Goal: Task Accomplishment & Management: Manage account settings

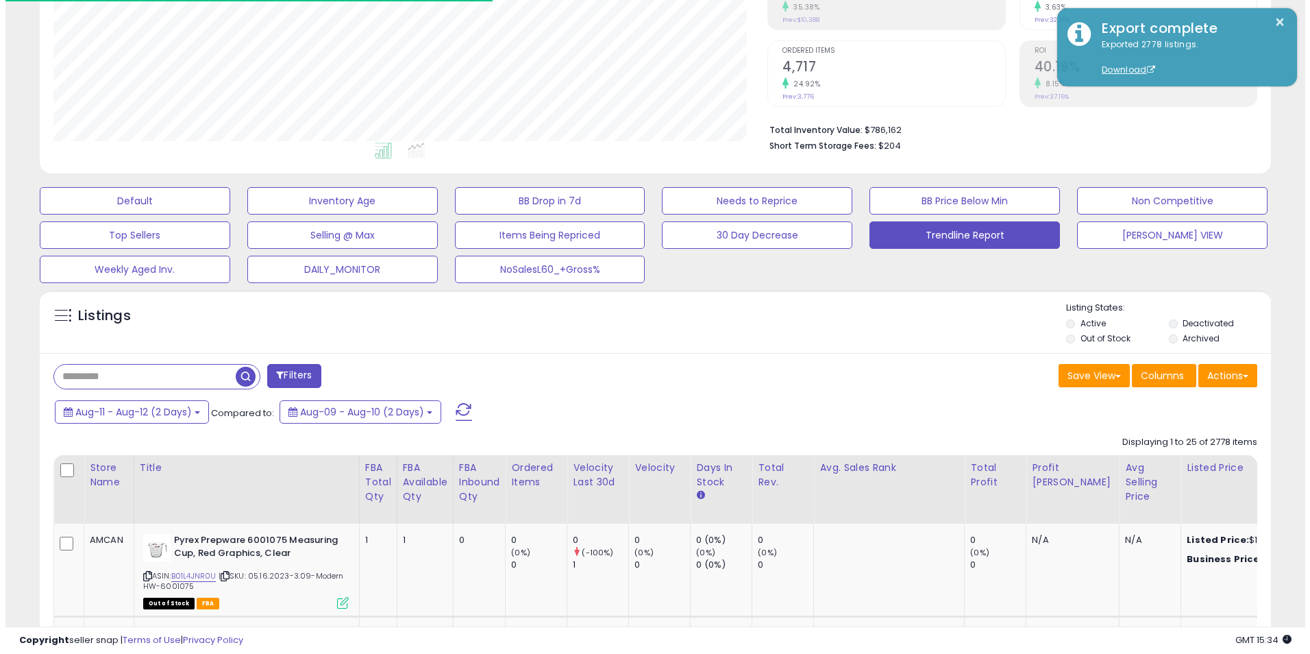
scroll to position [281, 714]
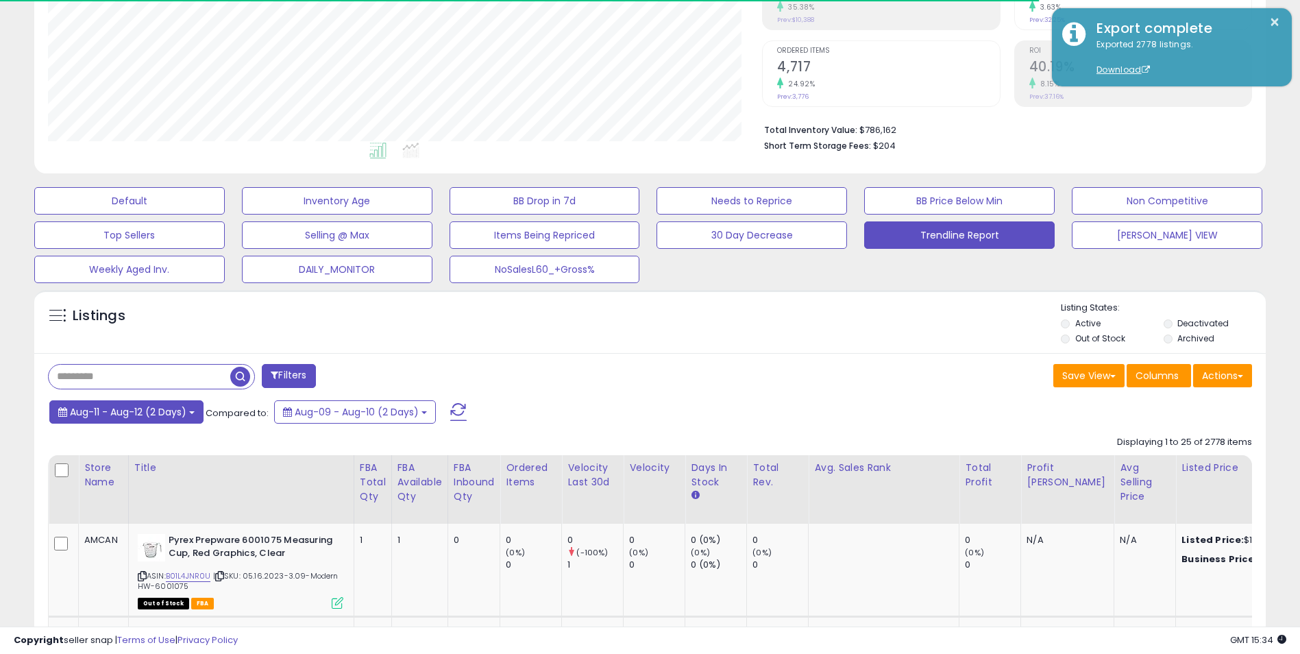
click at [176, 417] on span "Aug-11 - Aug-12 (2 Days)" at bounding box center [128, 412] width 116 height 14
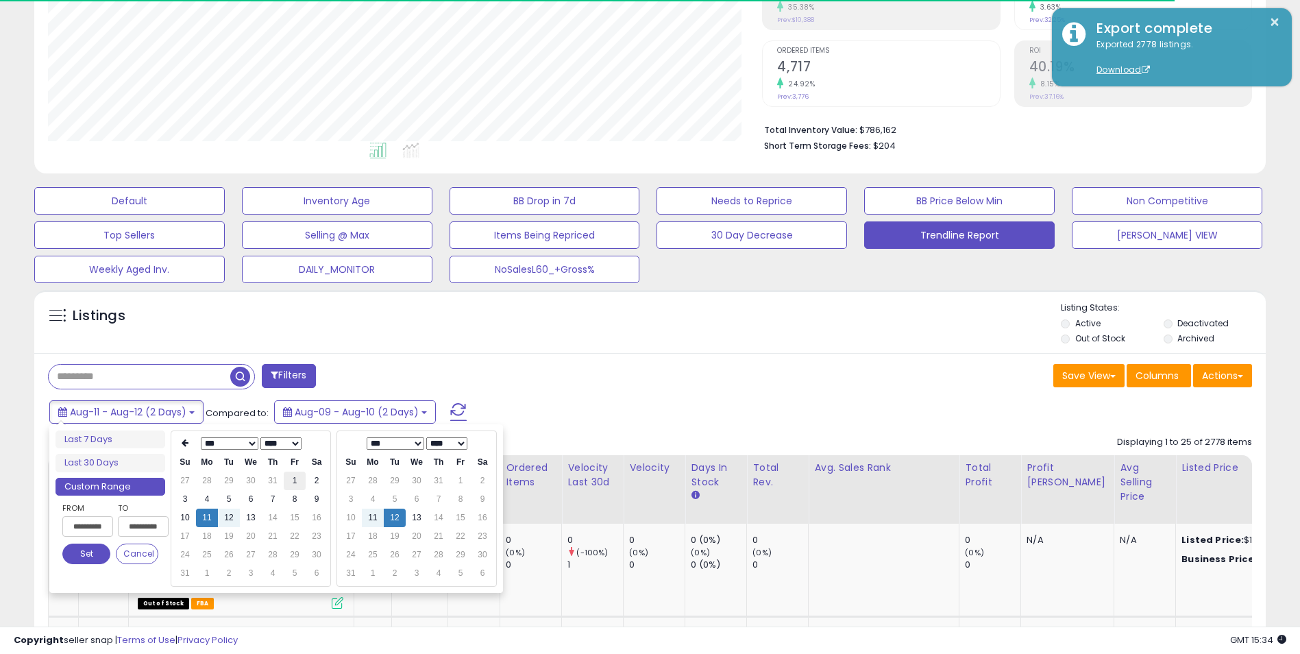
click at [290, 482] on td "1" at bounding box center [295, 480] width 22 height 18
type input "**********"
click at [417, 517] on td "13" at bounding box center [417, 517] width 22 height 18
type input "**********"
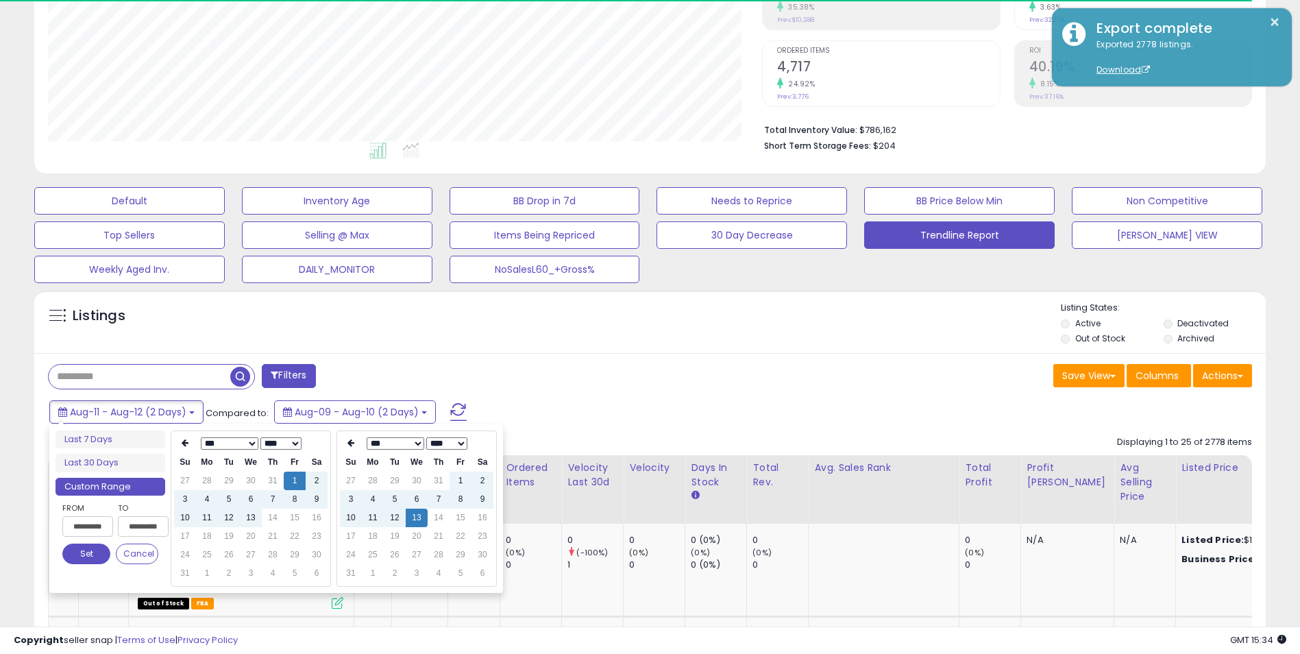
click at [79, 551] on button "Set" at bounding box center [86, 553] width 48 height 21
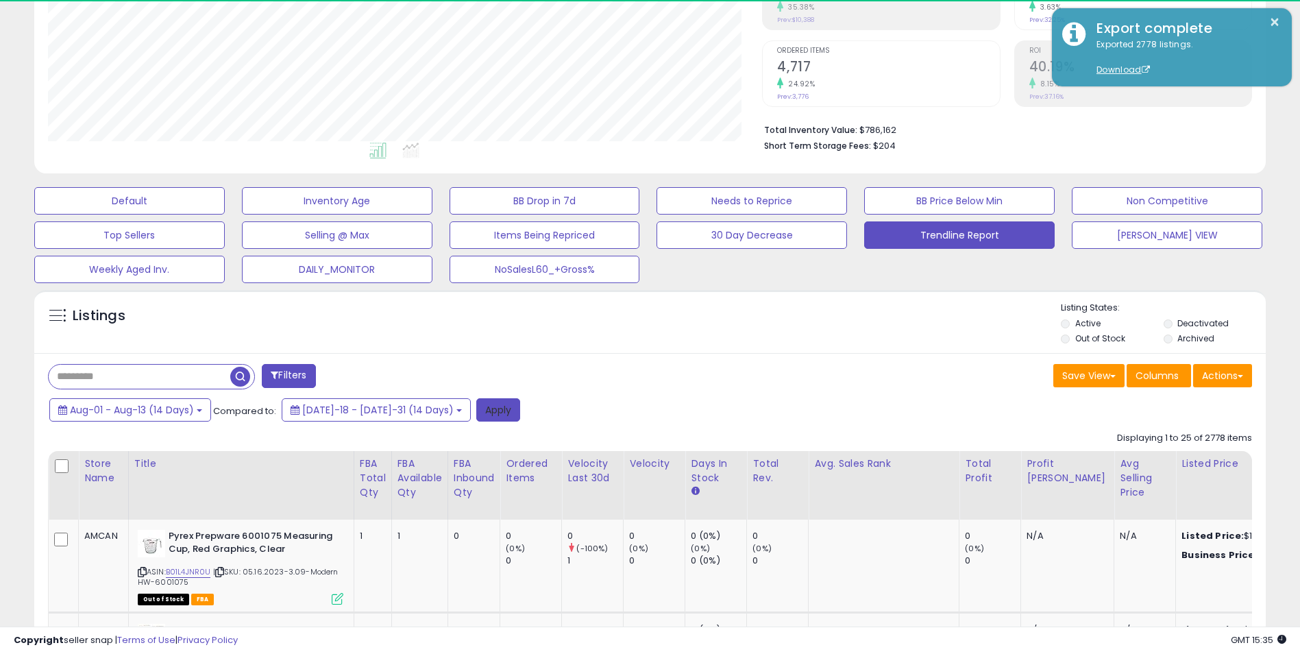
click at [476, 410] on button "Apply" at bounding box center [498, 409] width 44 height 23
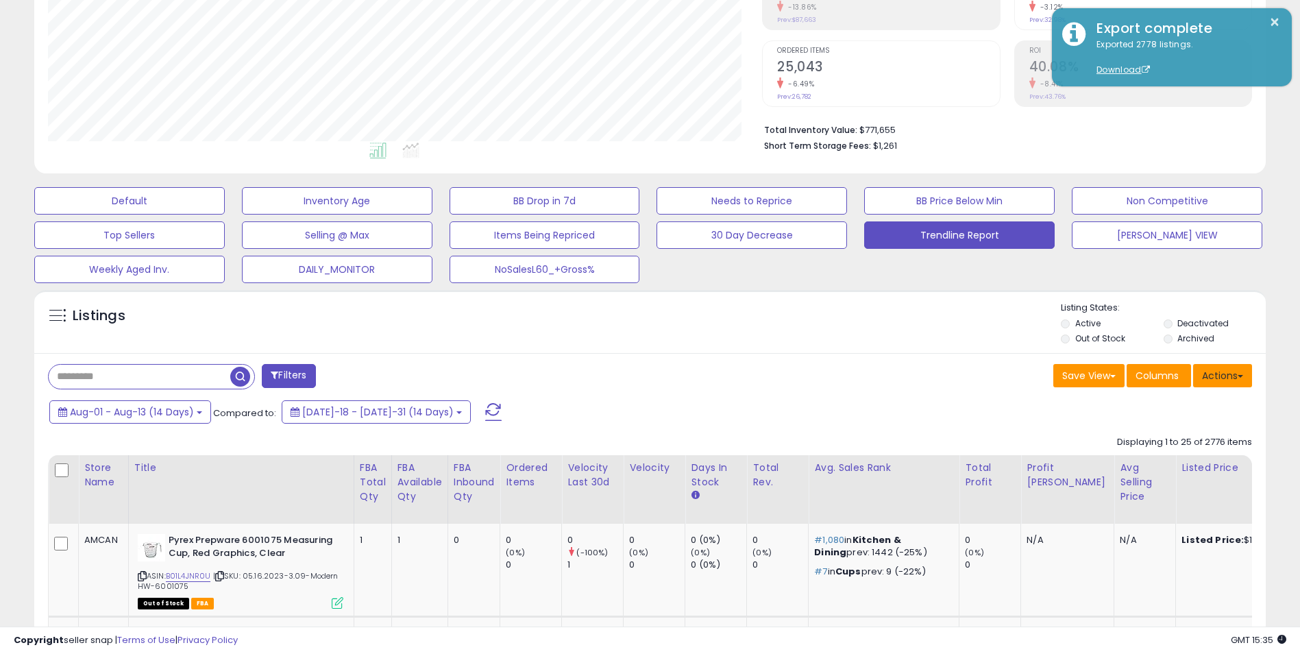
click at [1225, 373] on button "Actions" at bounding box center [1222, 375] width 59 height 23
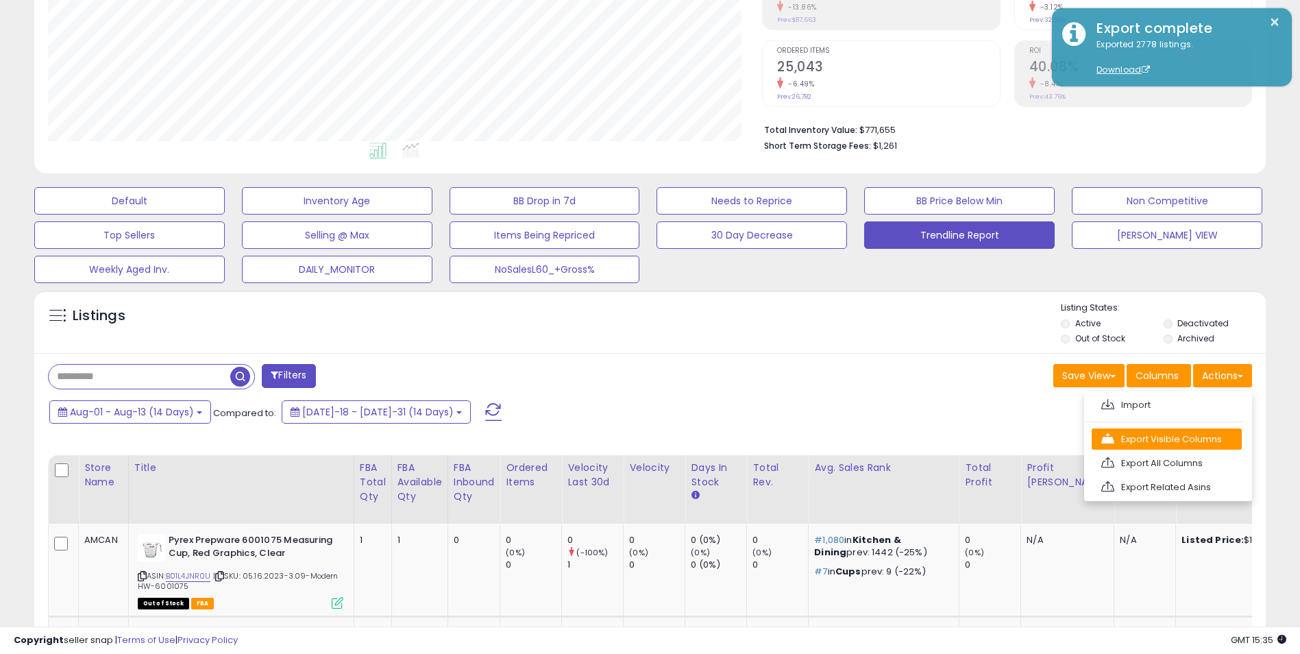
click at [1172, 438] on link "Export Visible Columns" at bounding box center [1166, 438] width 150 height 21
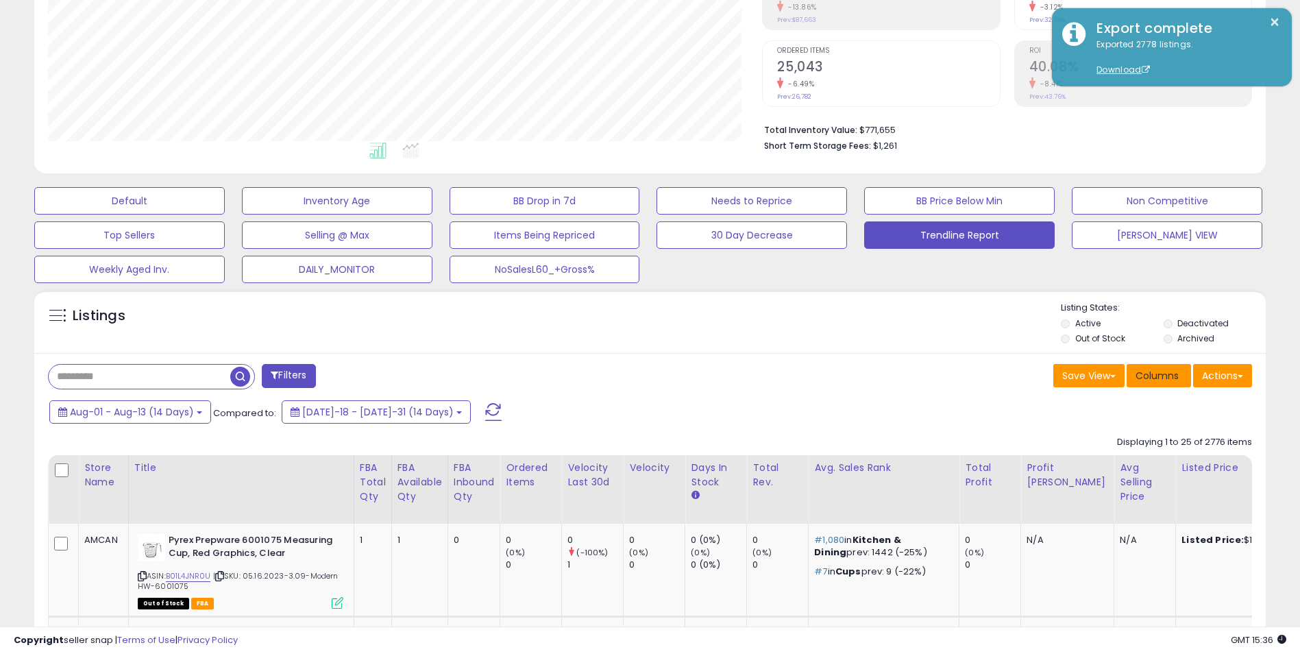
click at [1155, 377] on span "Columns" at bounding box center [1156, 376] width 43 height 14
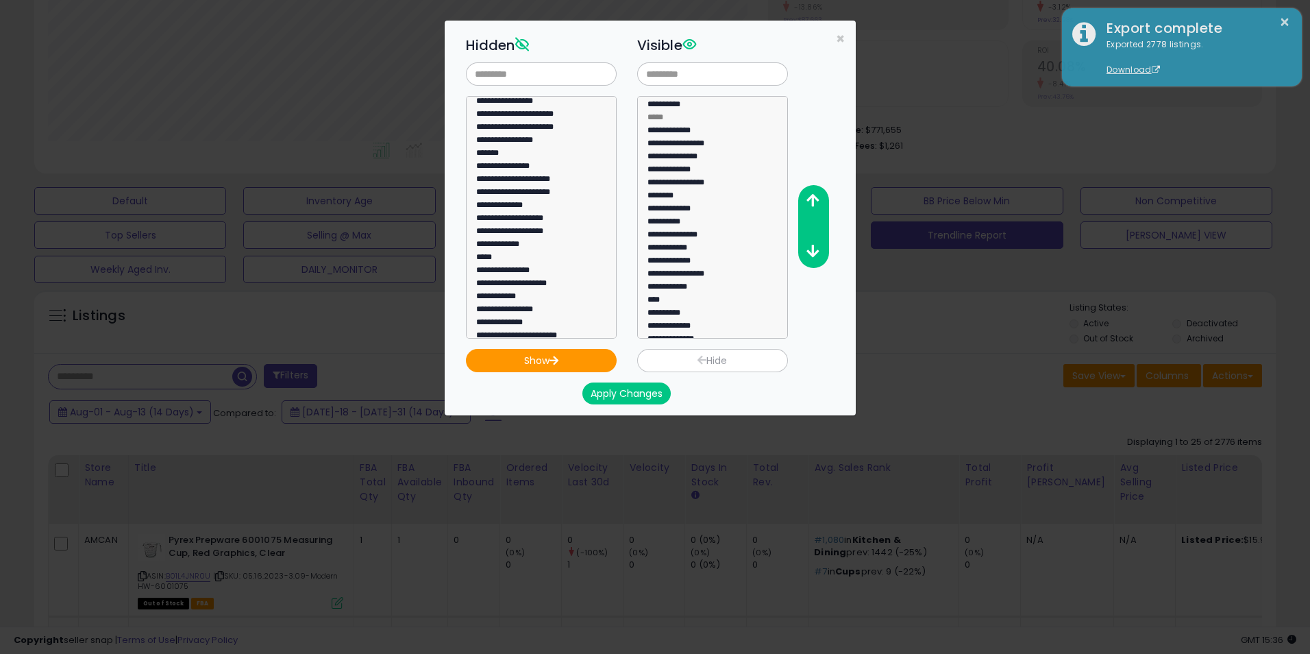
scroll to position [480, 0]
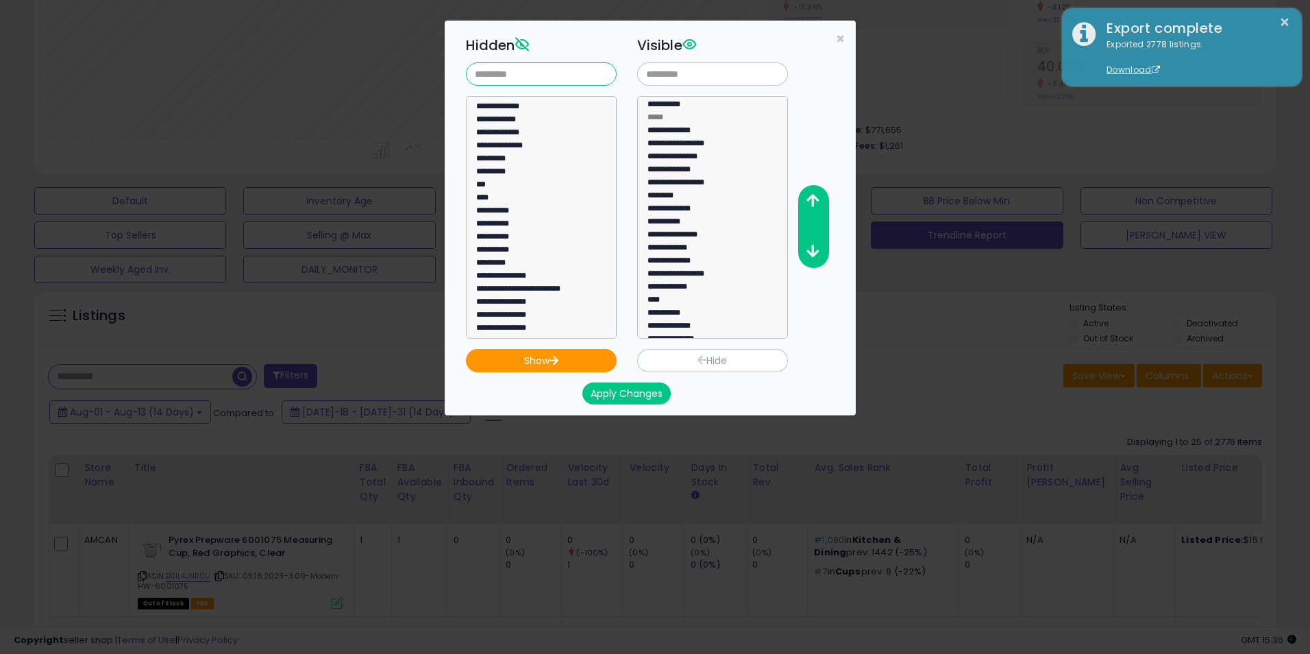
click at [534, 77] on input "text" at bounding box center [541, 73] width 151 height 23
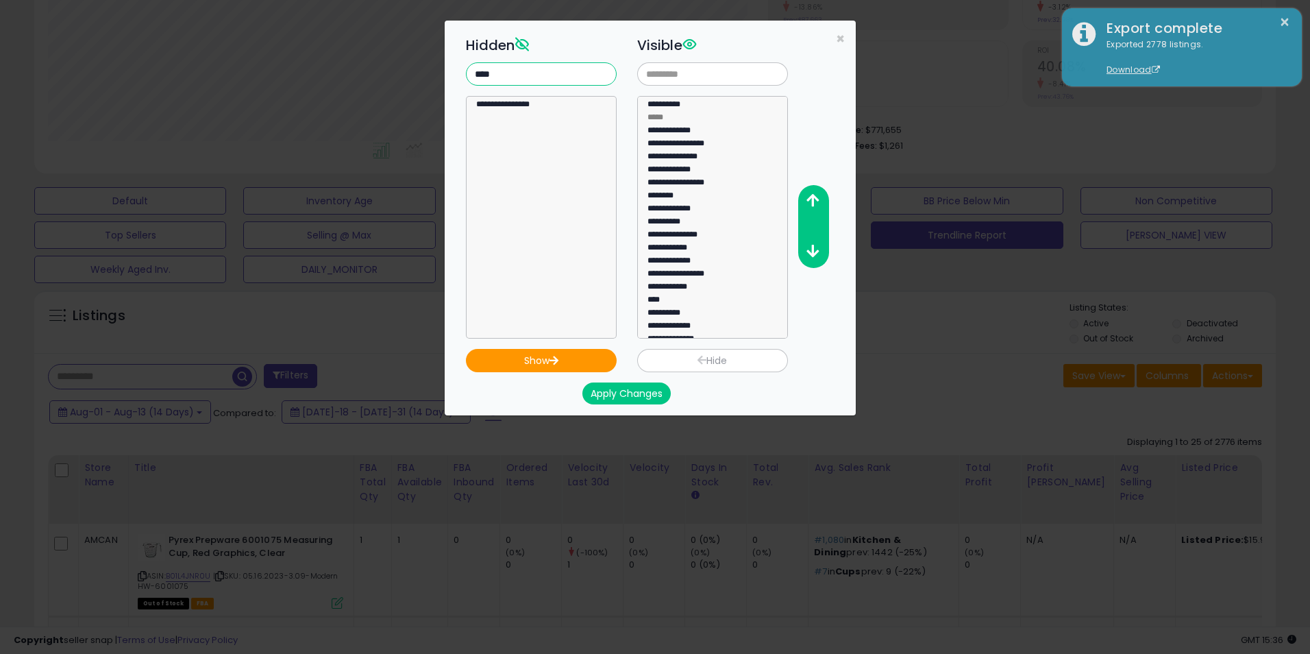
scroll to position [0, 0]
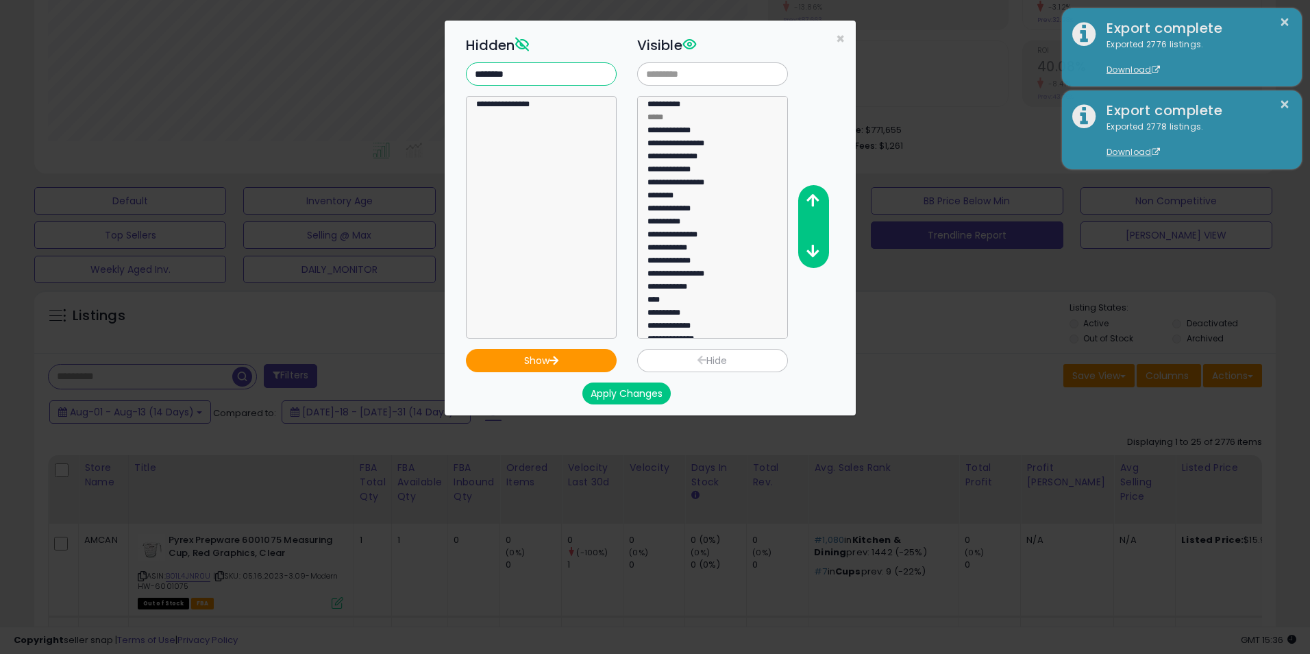
type input "********"
select select "**********"
click at [515, 102] on option "**********" at bounding box center [536, 106] width 123 height 13
click at [545, 357] on button "Show" at bounding box center [541, 360] width 151 height 23
select select
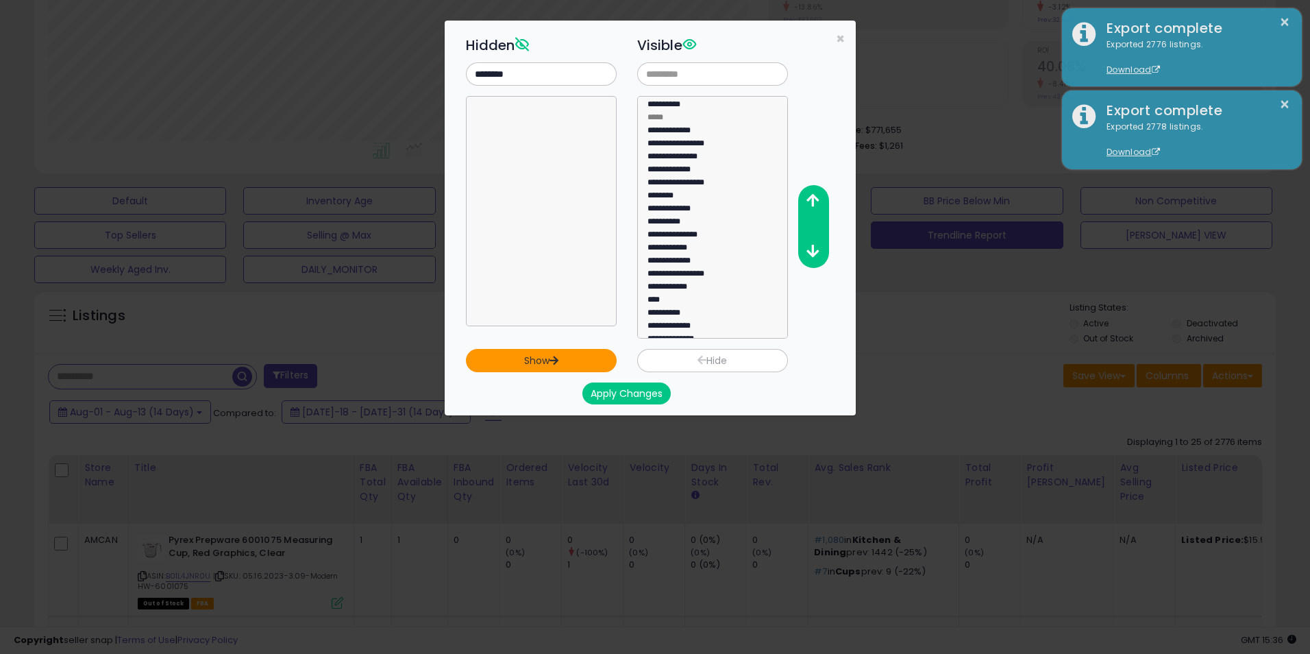
scroll to position [257, 0]
click at [628, 396] on button "Apply Changes" at bounding box center [626, 393] width 88 height 22
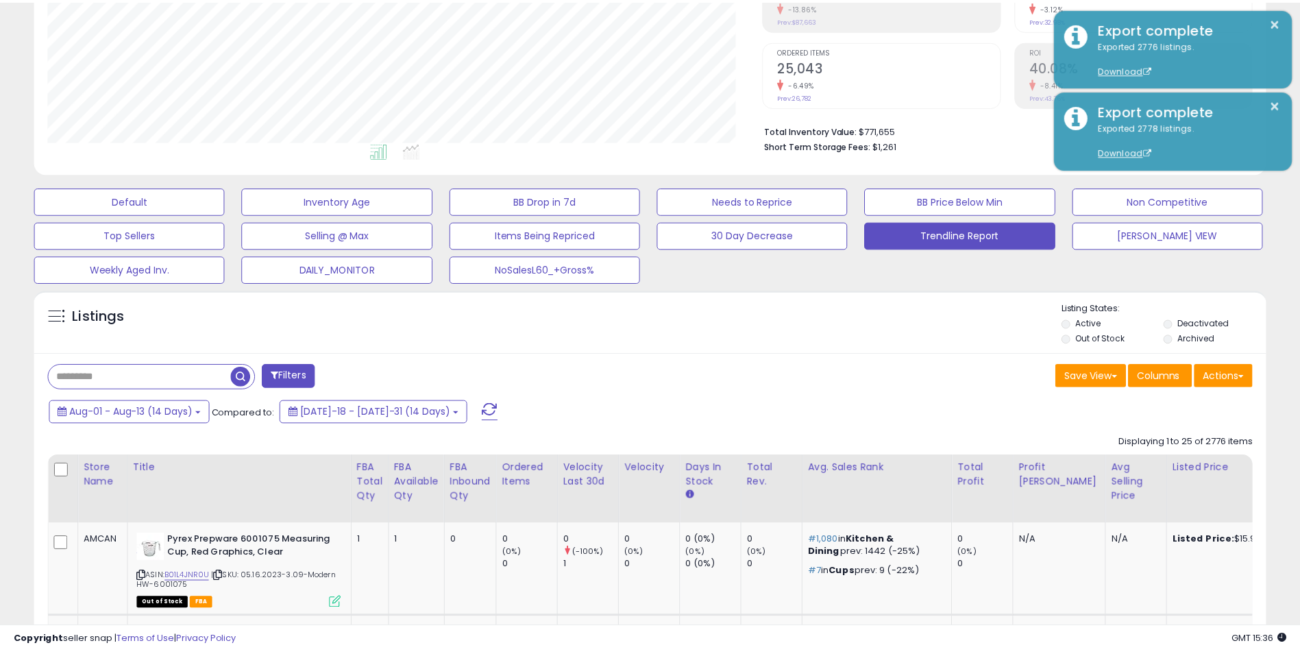
scroll to position [684756, 684323]
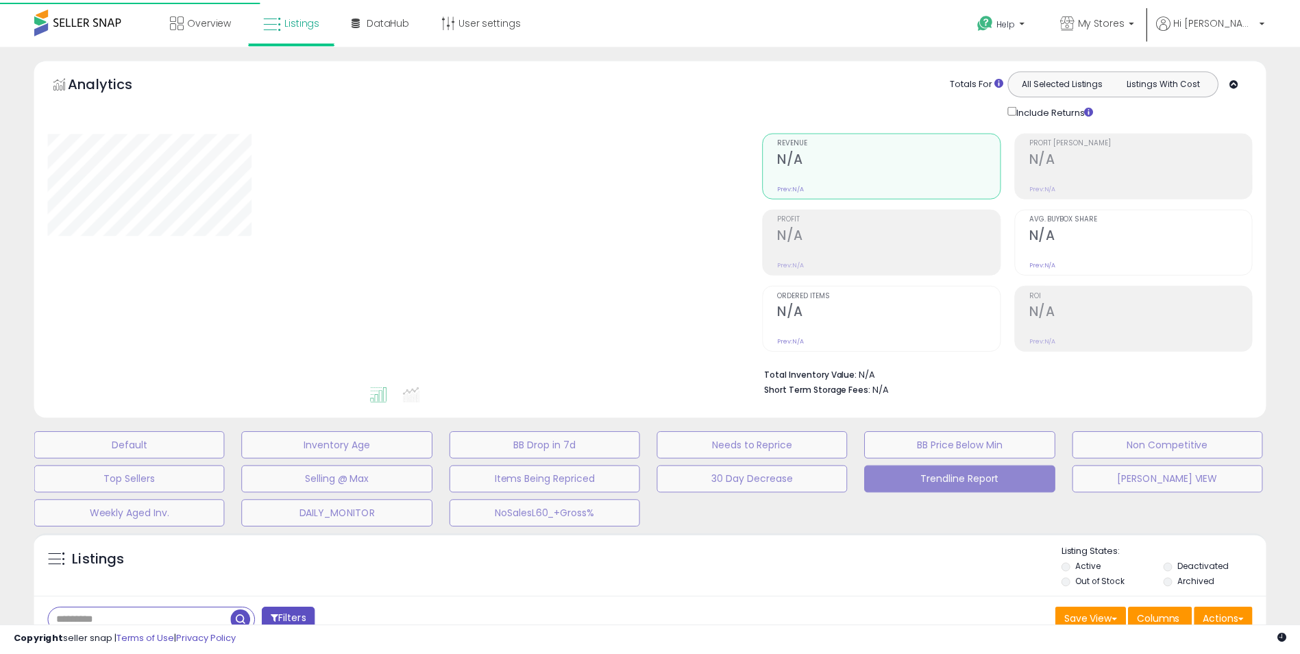
scroll to position [231, 0]
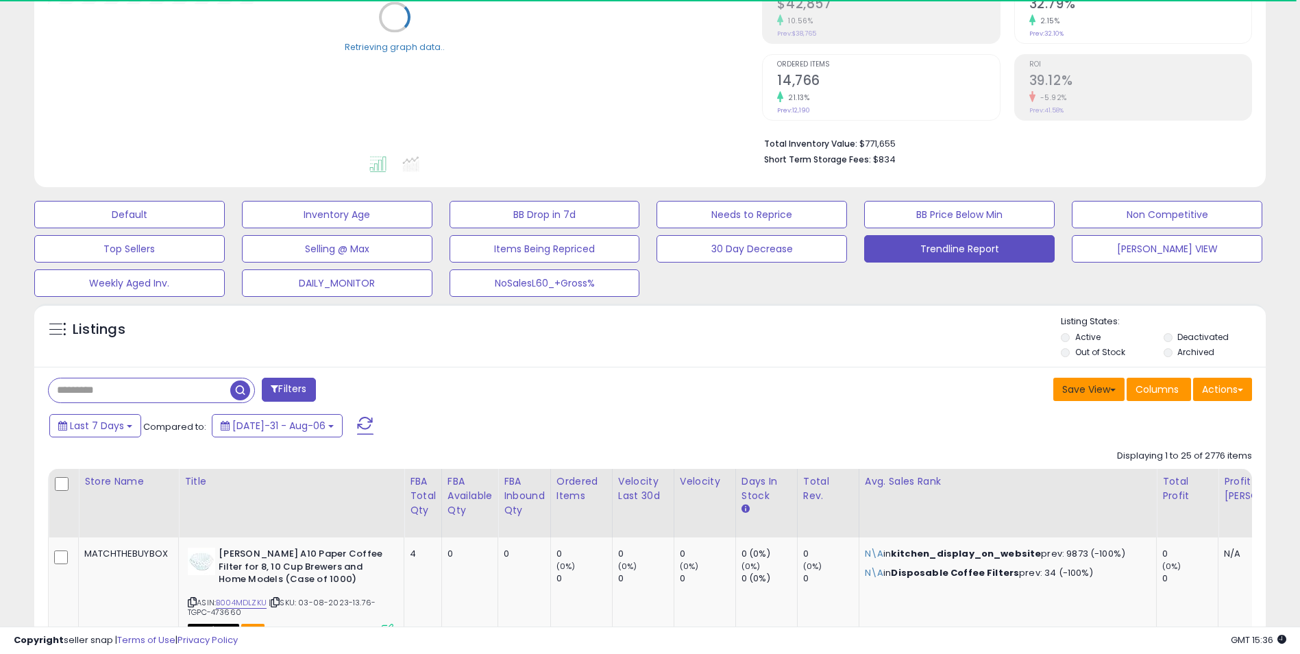
click at [1099, 388] on button "Save View" at bounding box center [1088, 388] width 71 height 23
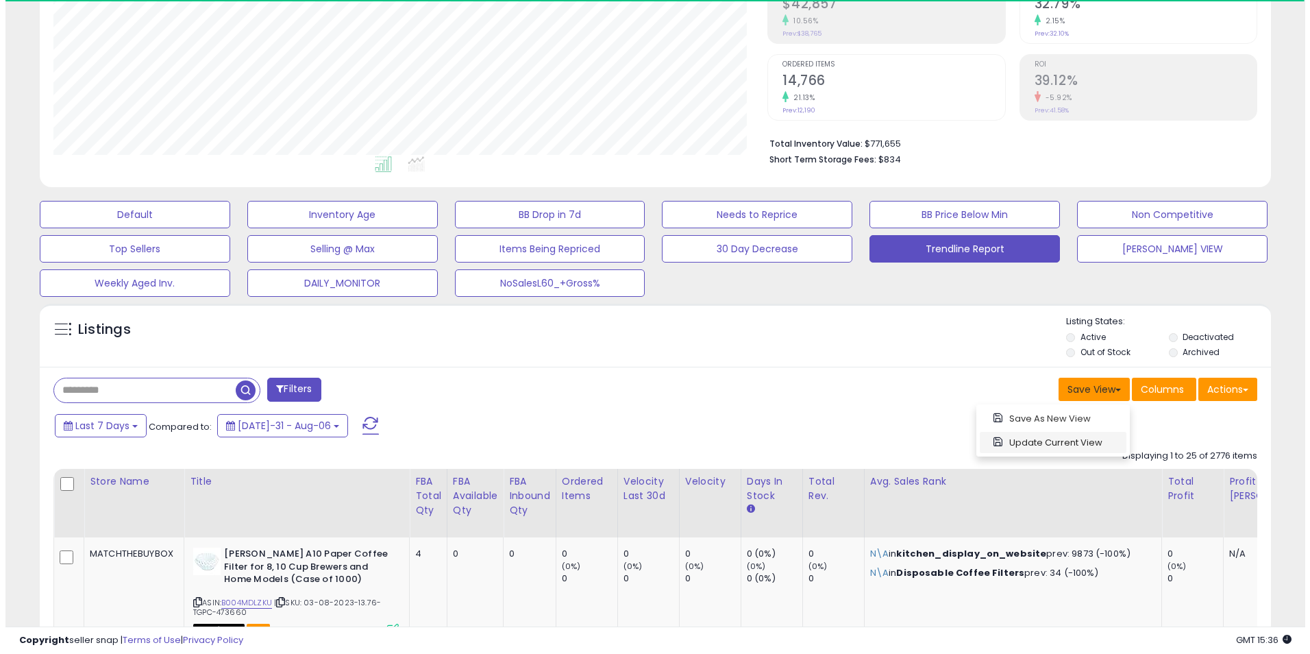
scroll to position [281, 714]
click at [1041, 443] on link "Update Current View" at bounding box center [1047, 442] width 147 height 21
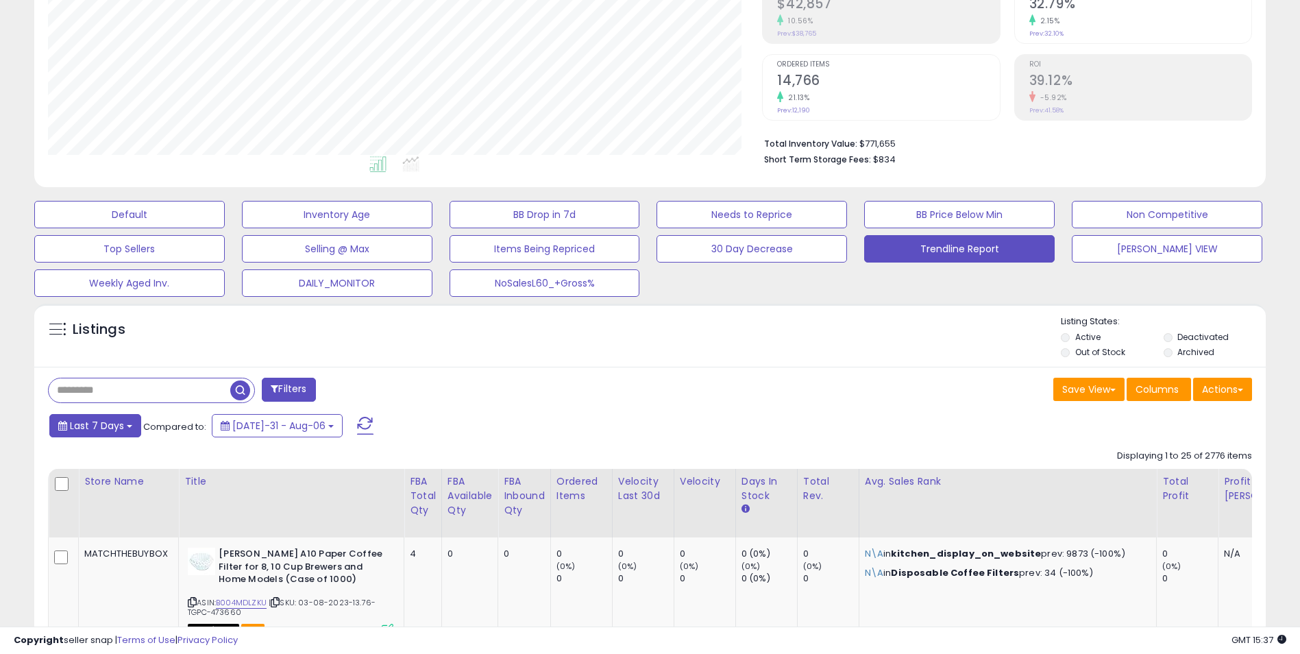
click at [127, 425] on b at bounding box center [129, 426] width 5 height 3
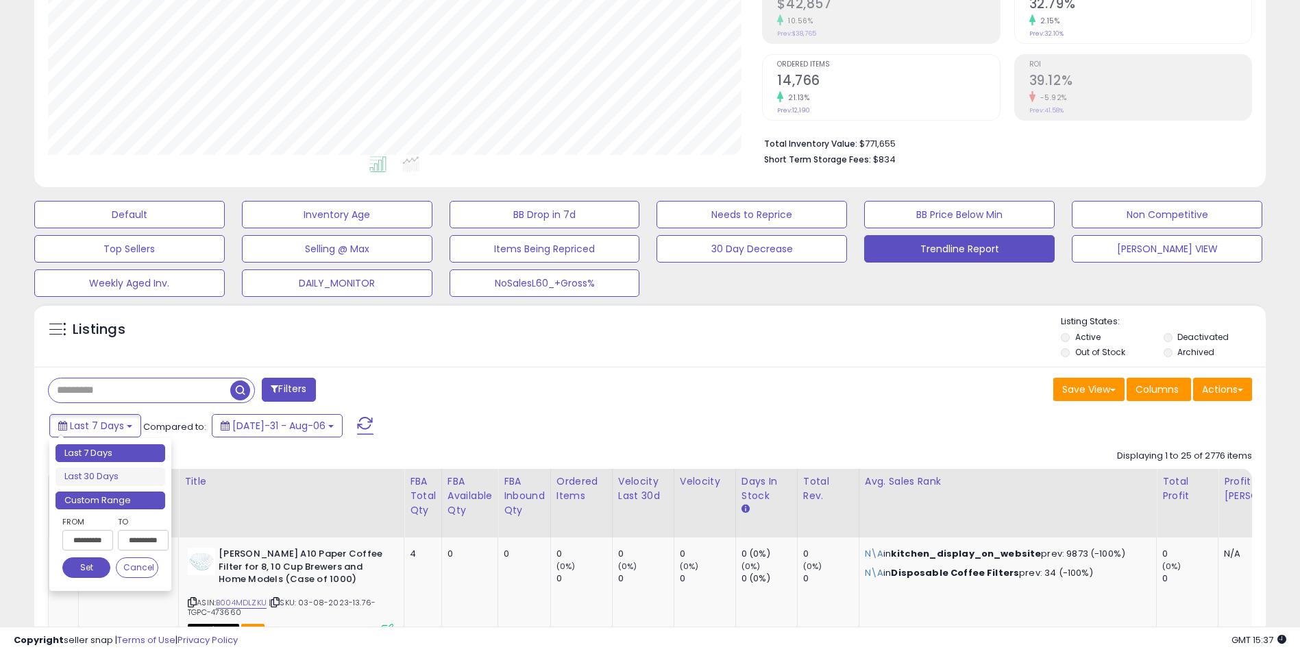
click at [116, 498] on li "Custom Range" at bounding box center [110, 500] width 110 height 18
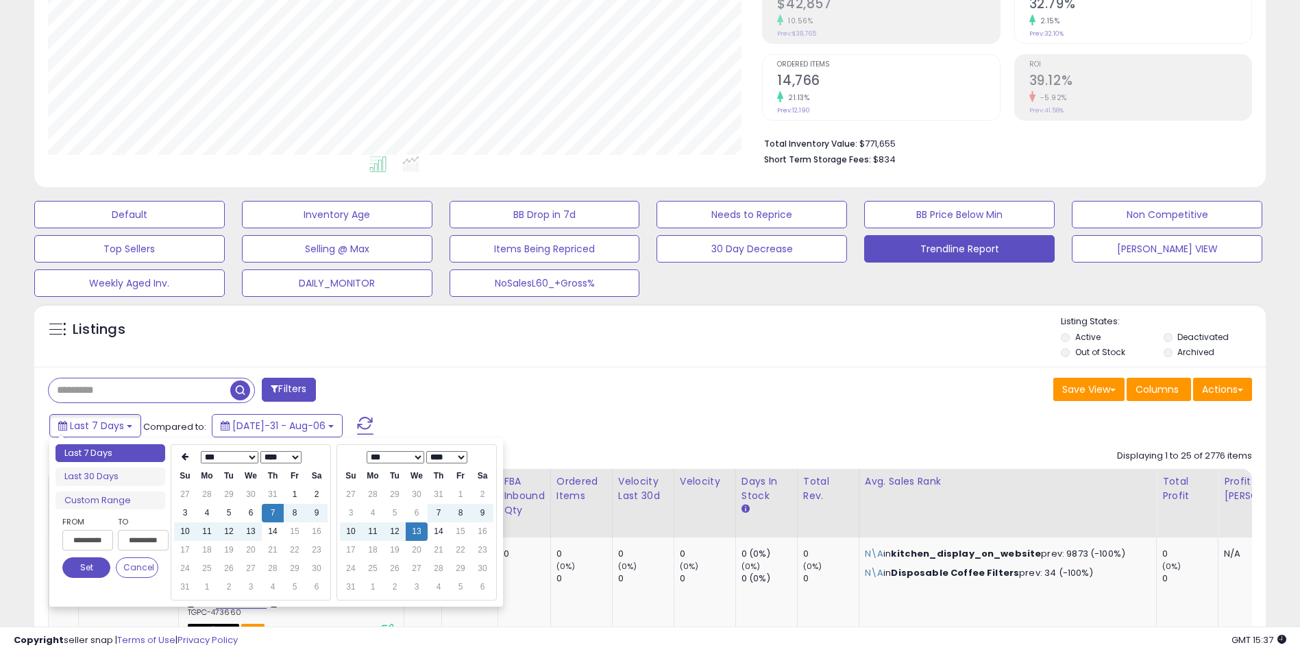
type input "**********"
click at [371, 531] on td "11" at bounding box center [373, 531] width 22 height 18
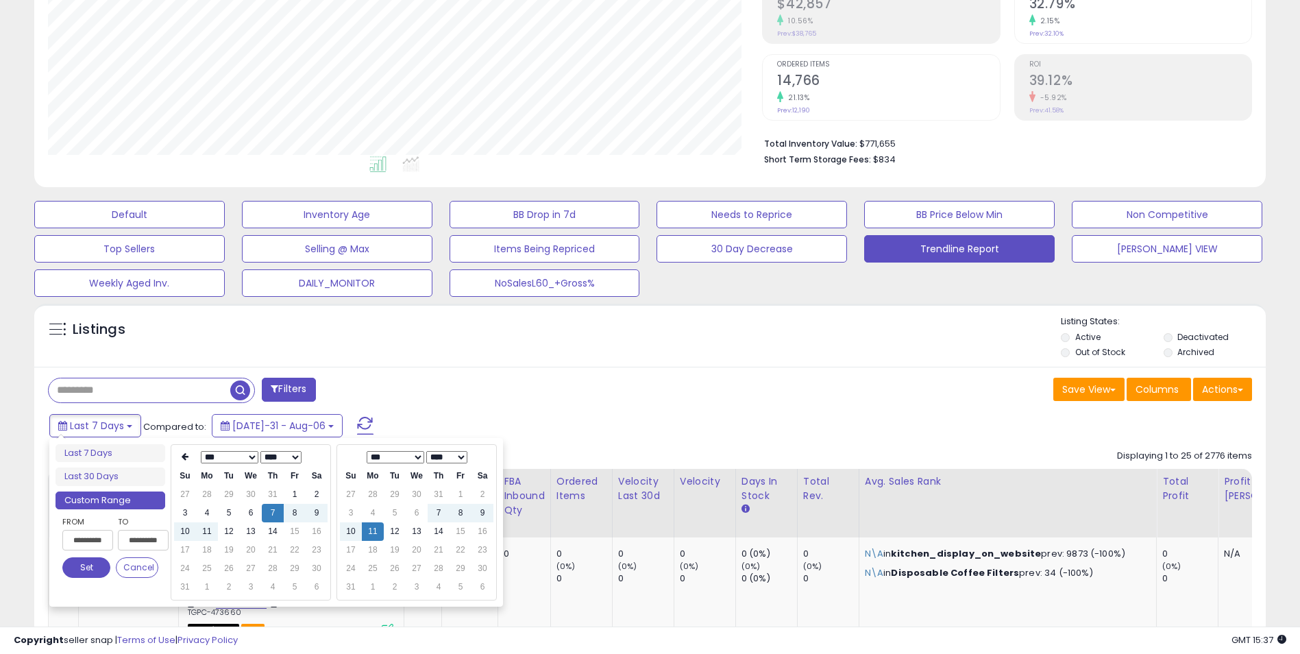
type input "**********"
click at [203, 529] on td "11" at bounding box center [207, 531] width 22 height 18
type input "**********"
click at [416, 530] on td "13" at bounding box center [417, 531] width 22 height 18
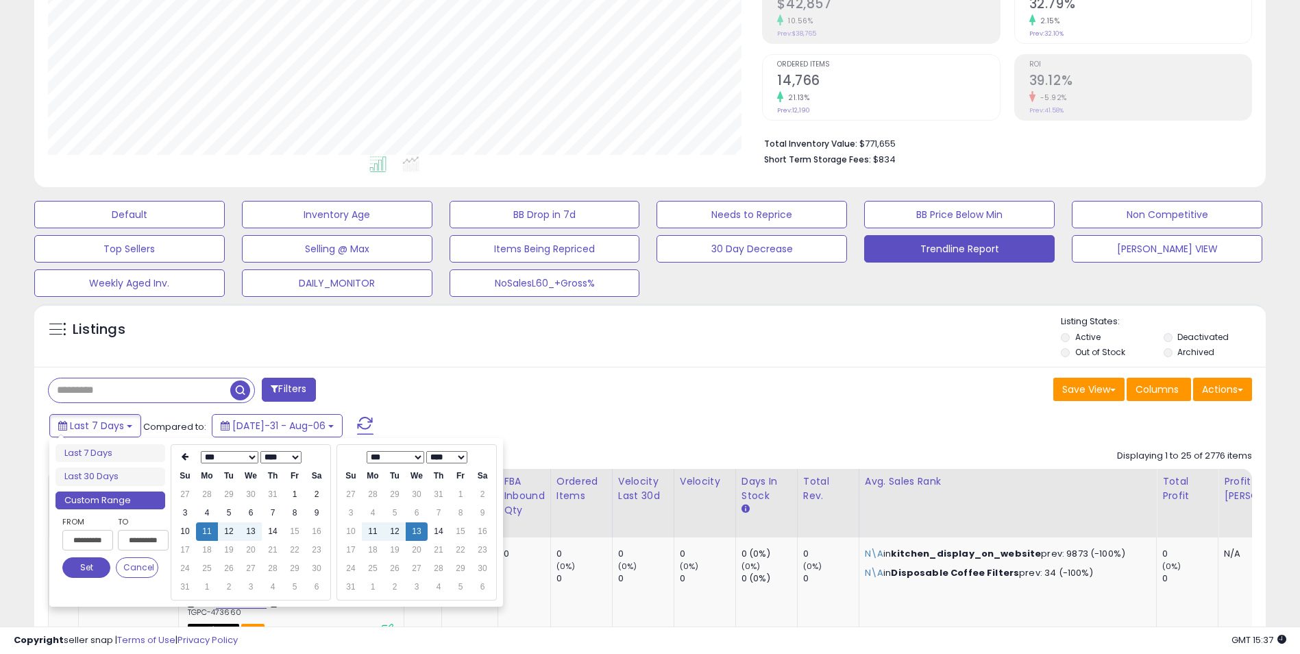
click at [82, 565] on button "Set" at bounding box center [86, 567] width 48 height 21
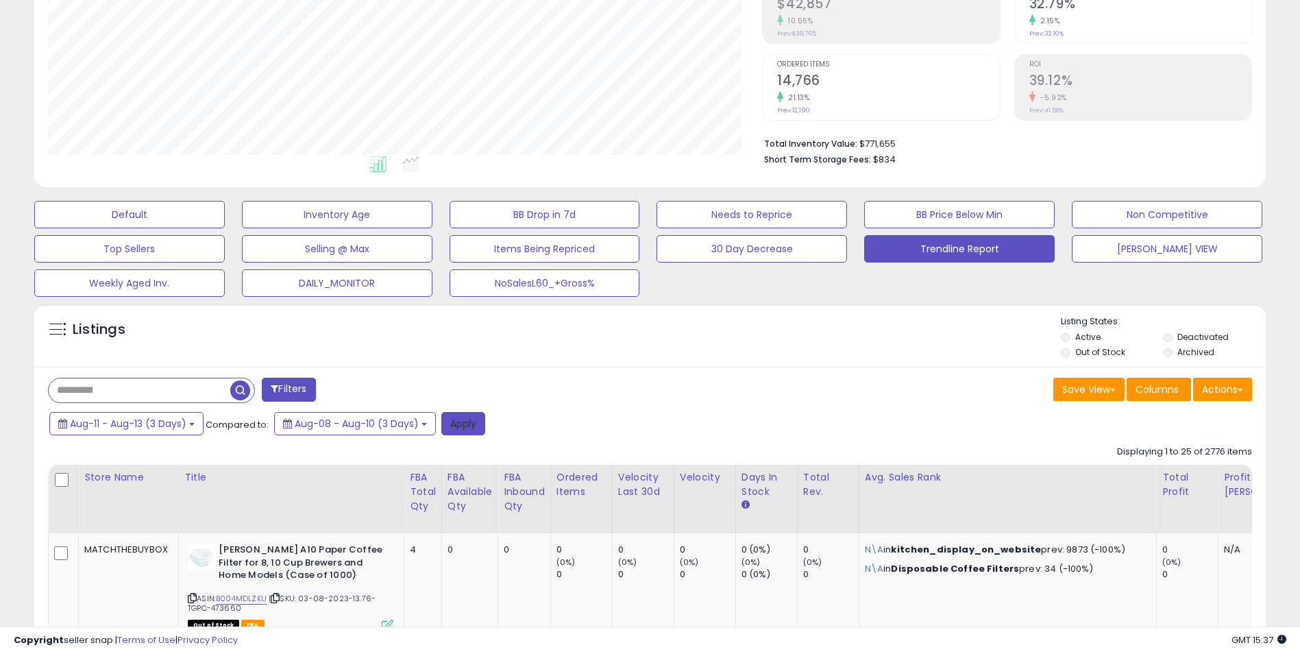
click at [469, 422] on button "Apply" at bounding box center [463, 423] width 44 height 23
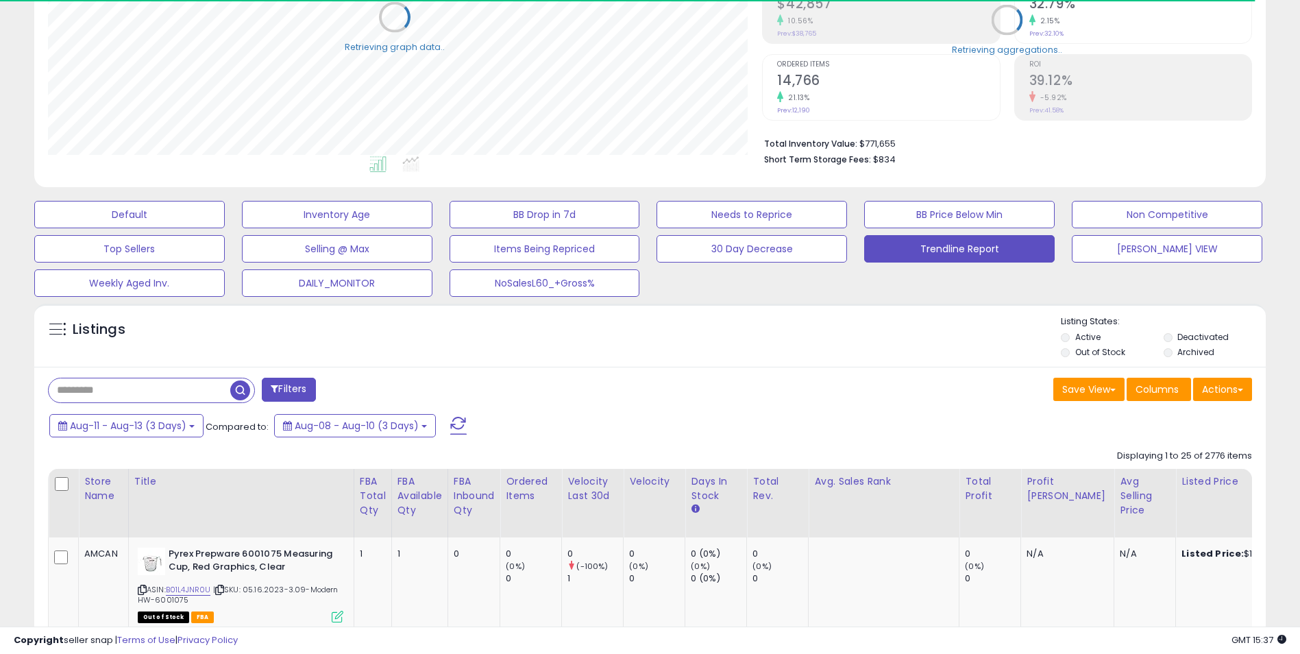
scroll to position [684756, 684323]
click at [1234, 386] on button "Actions" at bounding box center [1222, 388] width 59 height 23
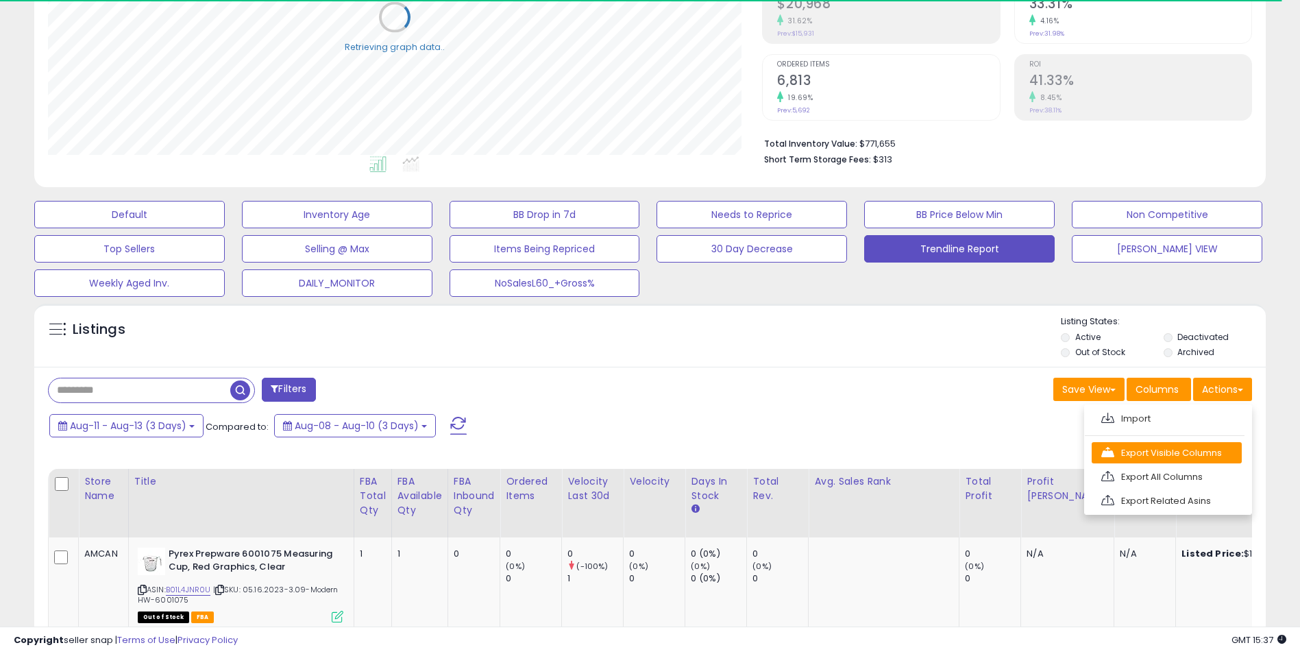
click at [1167, 449] on link "Export Visible Columns" at bounding box center [1166, 452] width 150 height 21
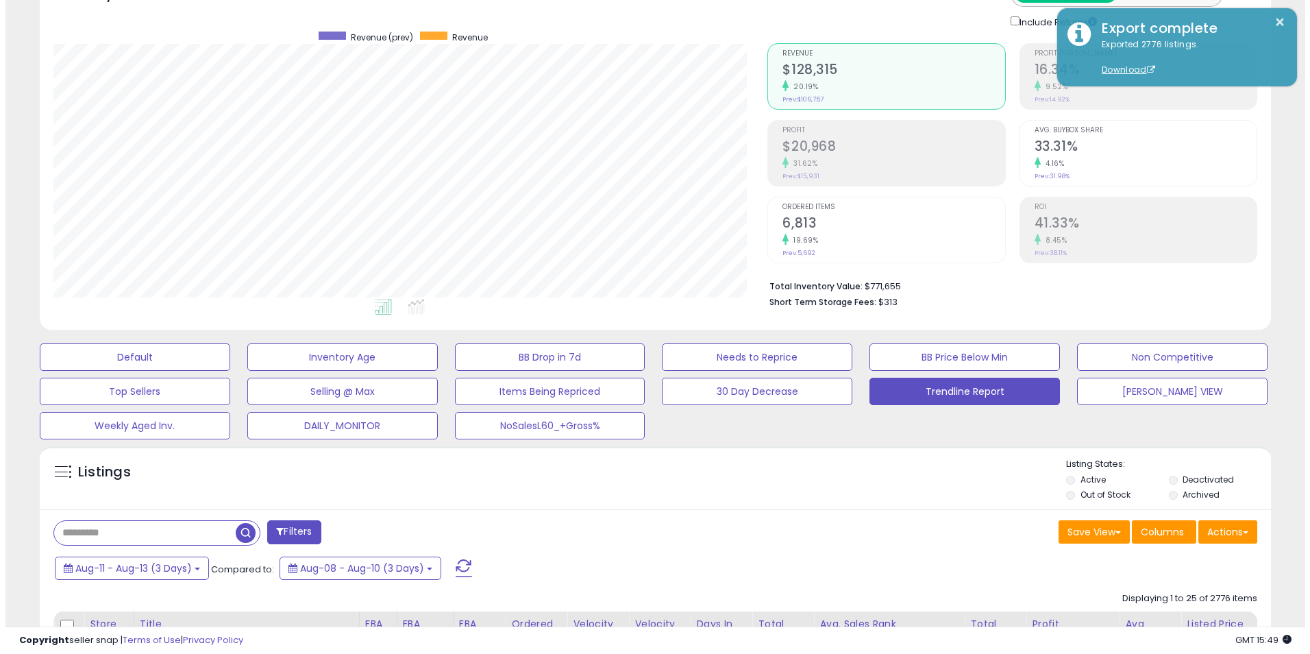
scroll to position [162, 0]
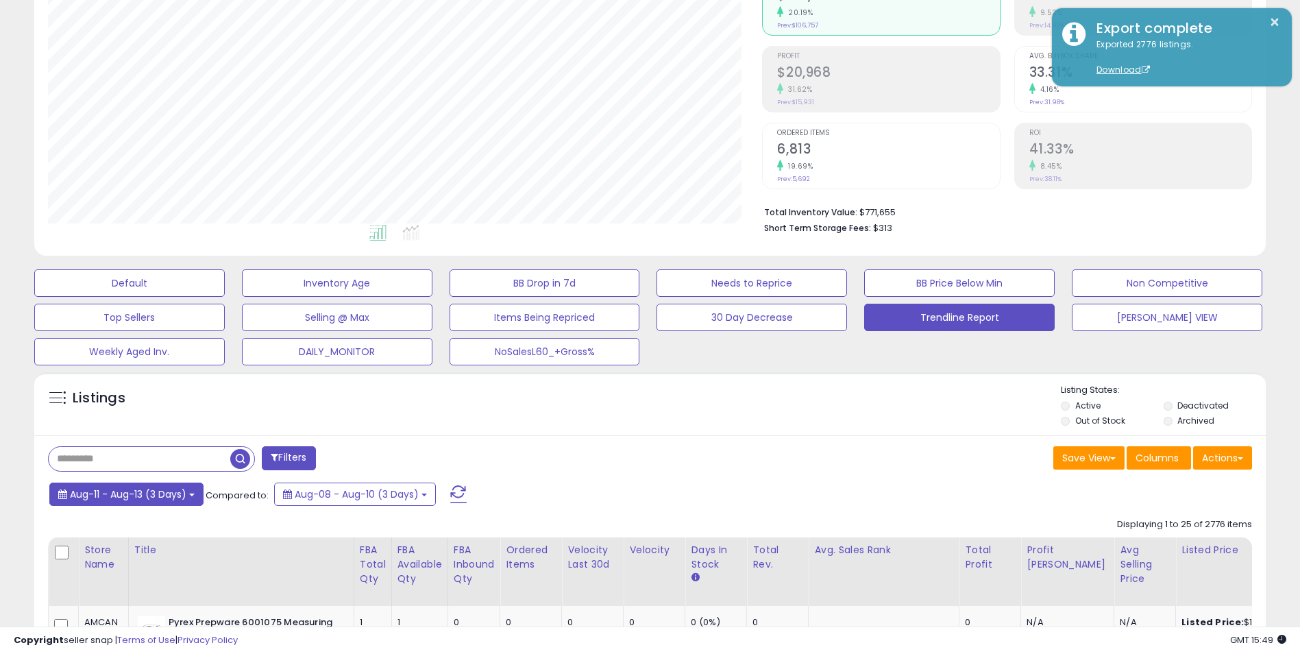
click at [182, 498] on span "Aug-11 - Aug-13 (3 Days)" at bounding box center [128, 494] width 116 height 14
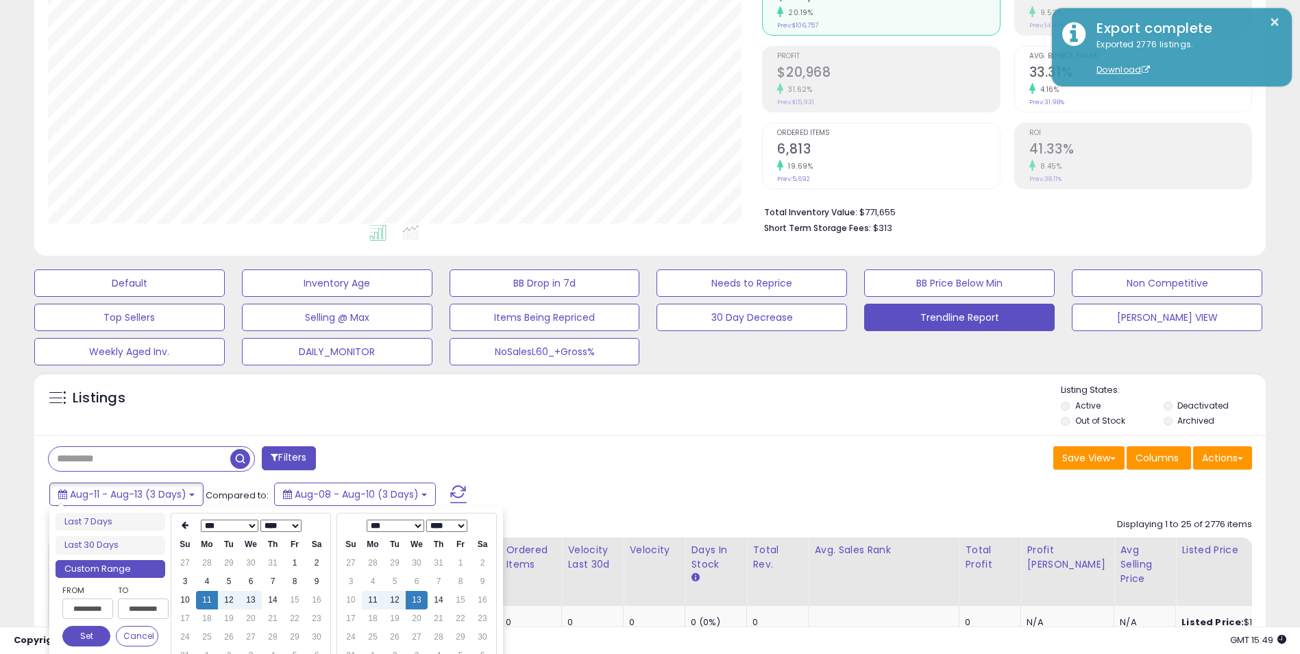
click at [693, 433] on div "Listings Active" at bounding box center [649, 403] width 1231 height 63
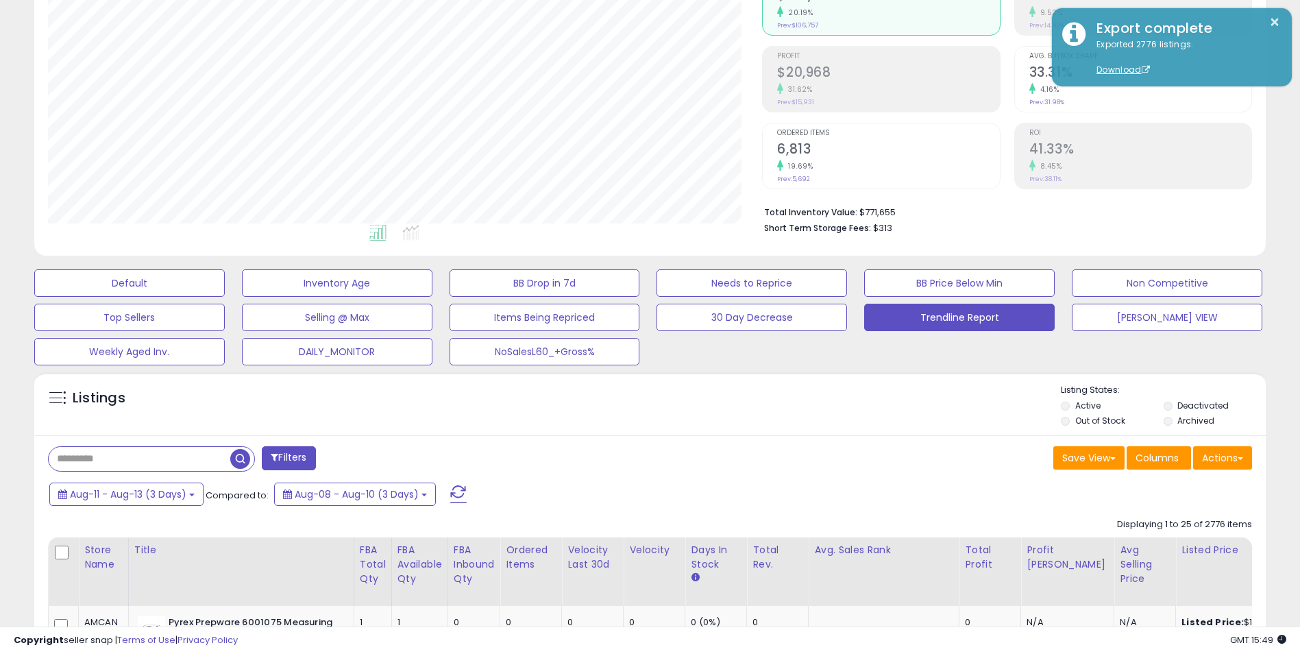
click at [99, 451] on input "text" at bounding box center [140, 459] width 182 height 24
type input "**********"
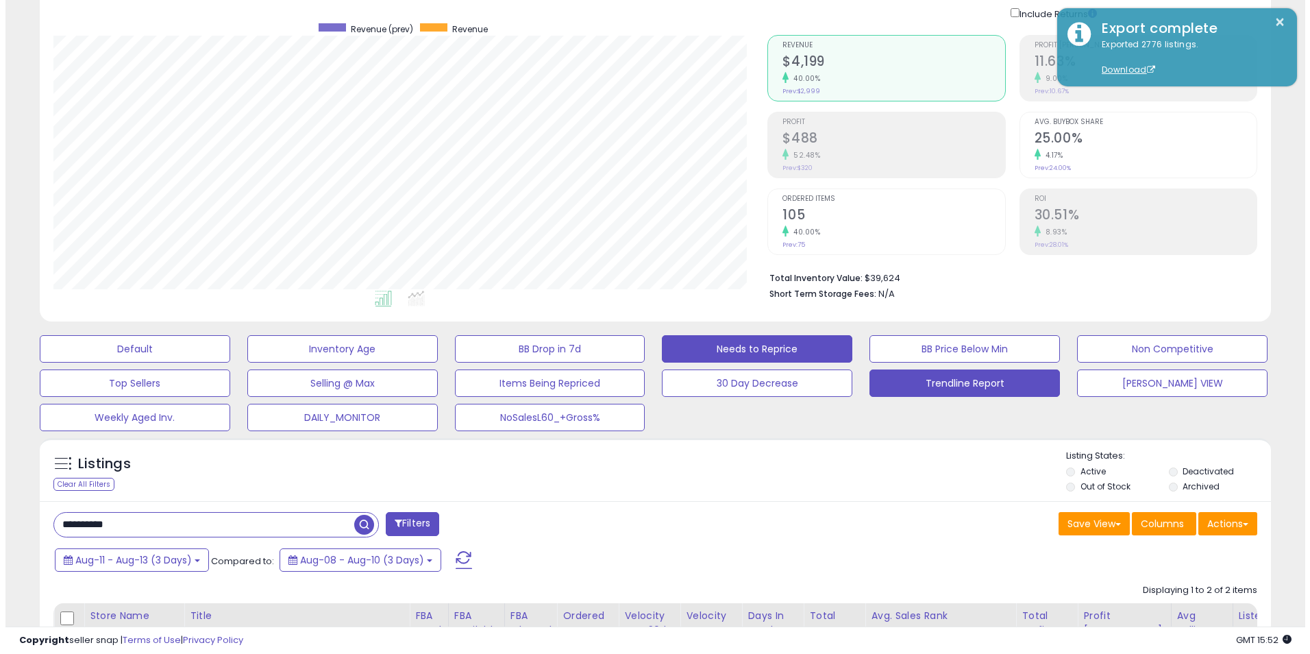
scroll to position [25, 0]
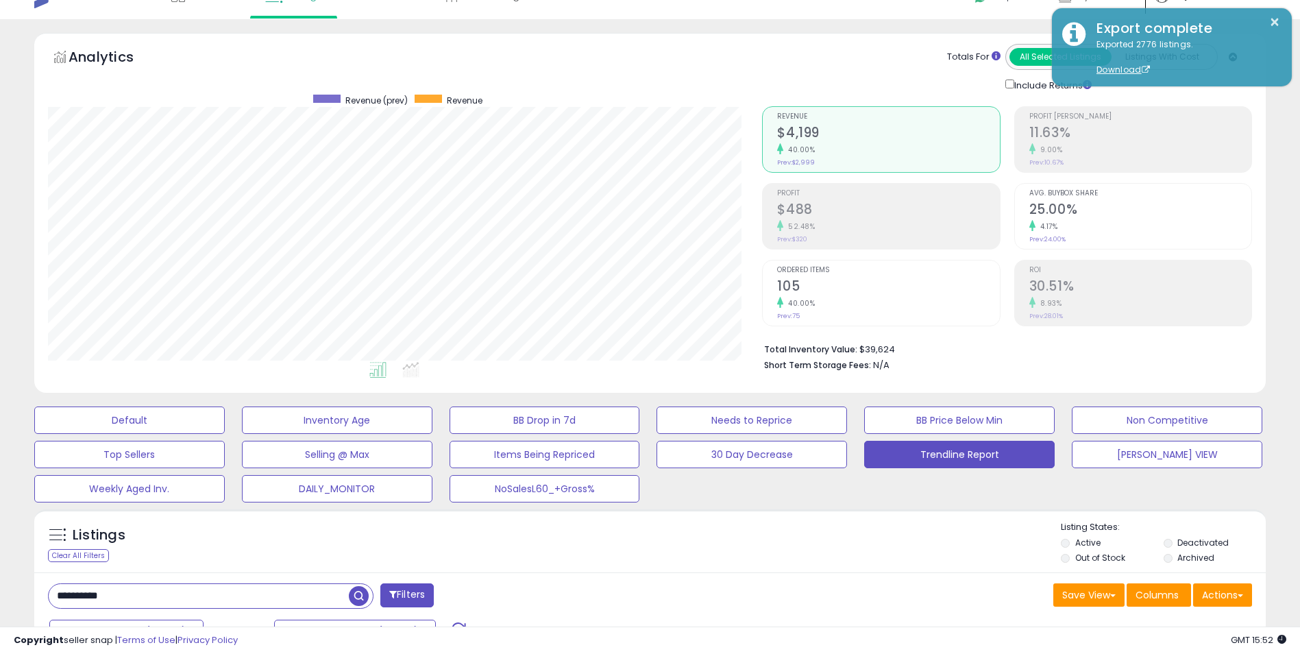
click at [894, 225] on div "52.48%" at bounding box center [888, 226] width 222 height 13
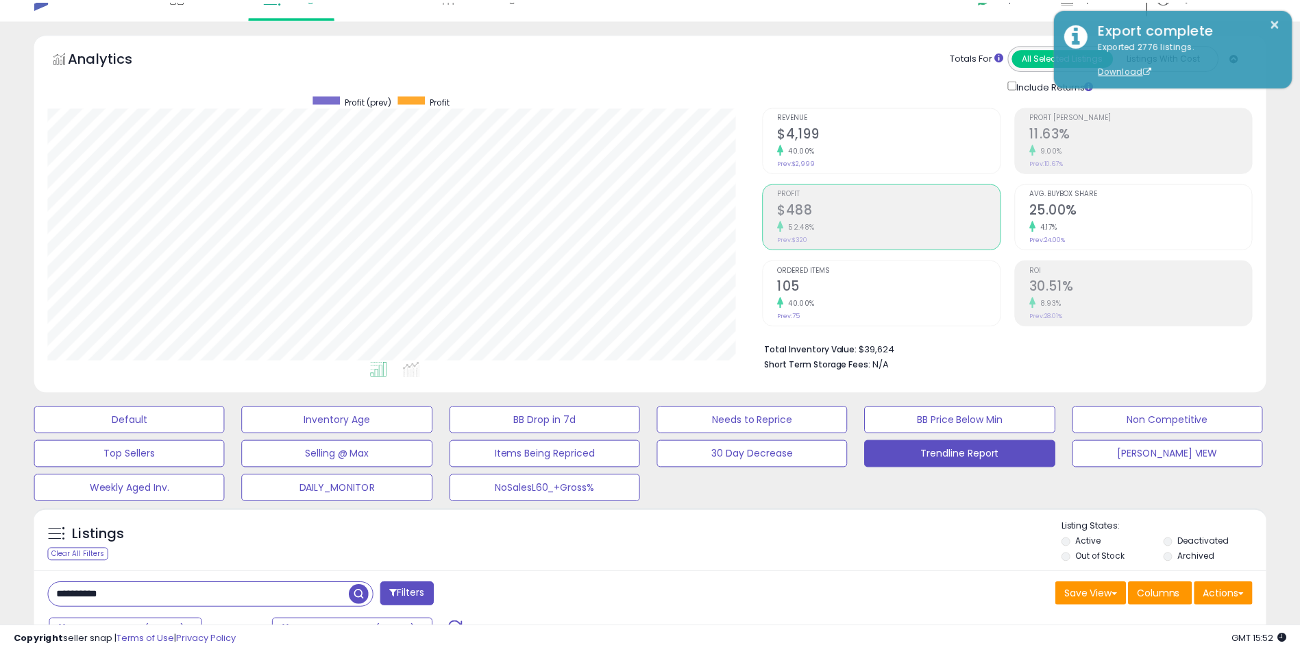
scroll to position [684756, 684323]
